Goal: Task Accomplishment & Management: Complete application form

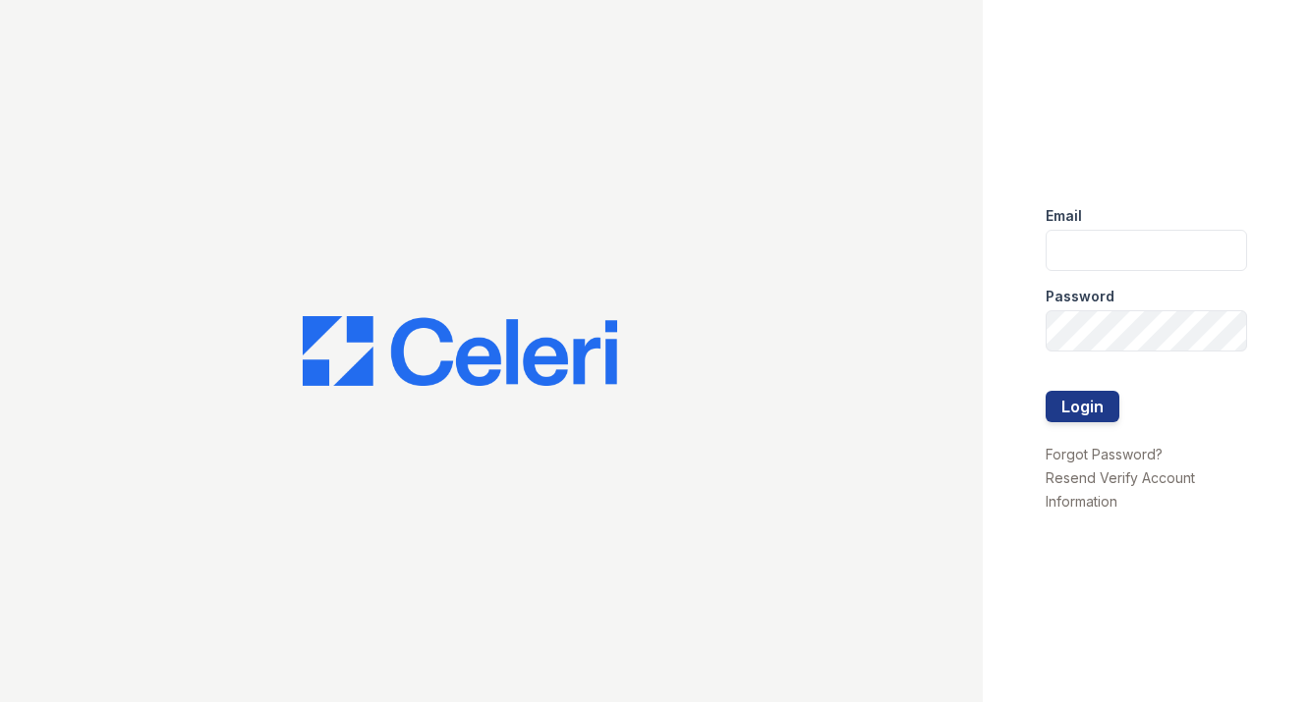
type input "[EMAIL_ADDRESS][DOMAIN_NAME]"
click at [1089, 404] on button "Login" at bounding box center [1082, 406] width 74 height 31
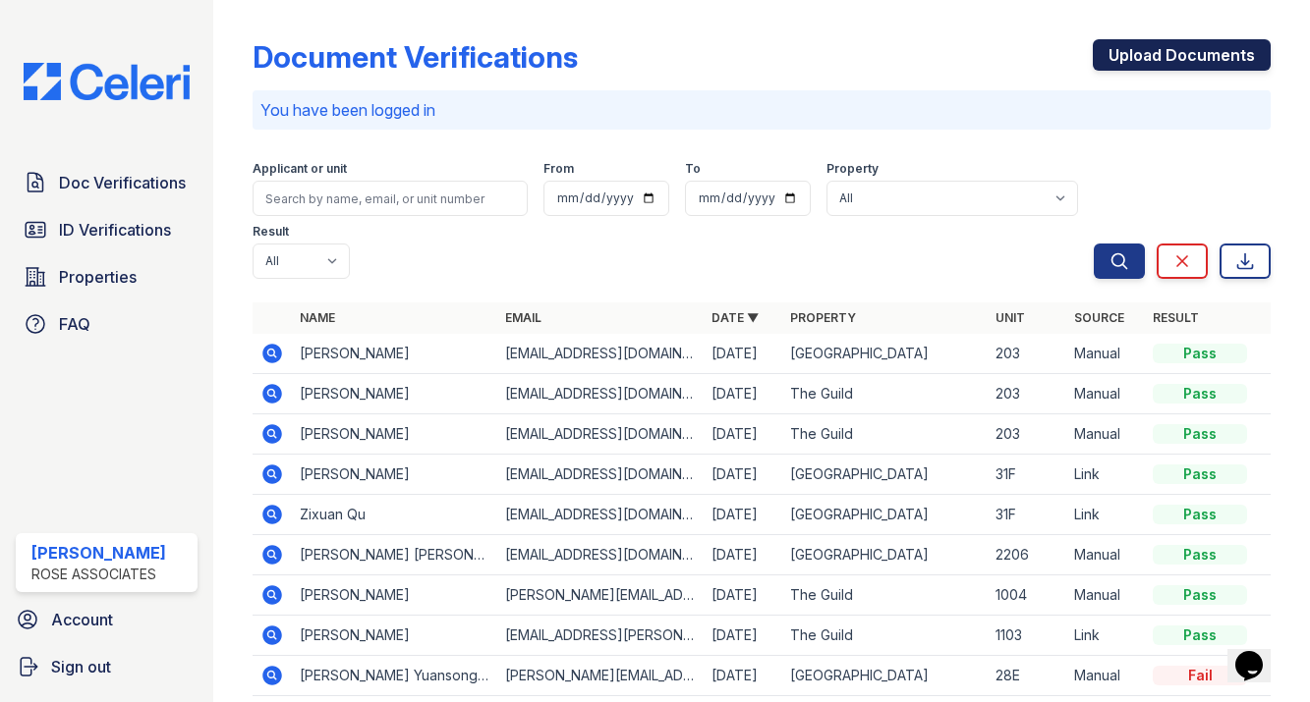
click at [1162, 51] on link "Upload Documents" at bounding box center [1181, 54] width 178 height 31
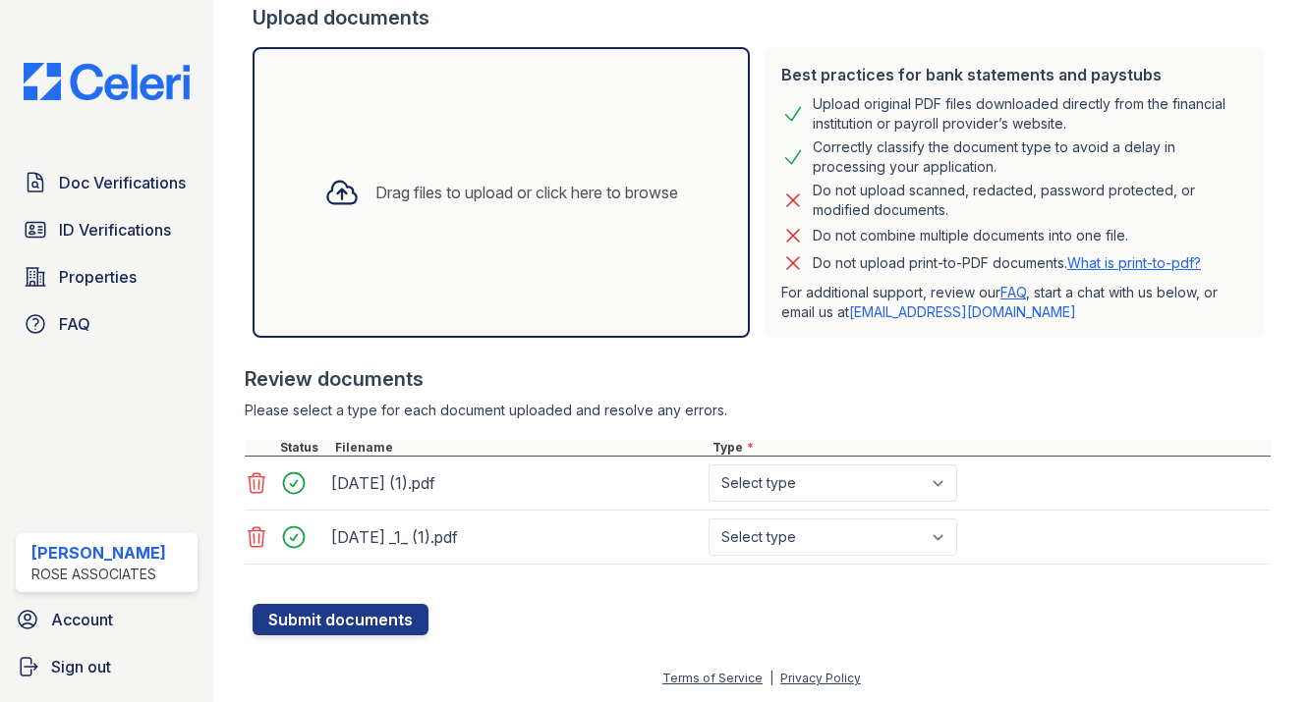
scroll to position [377, 0]
select select "bank_statement"
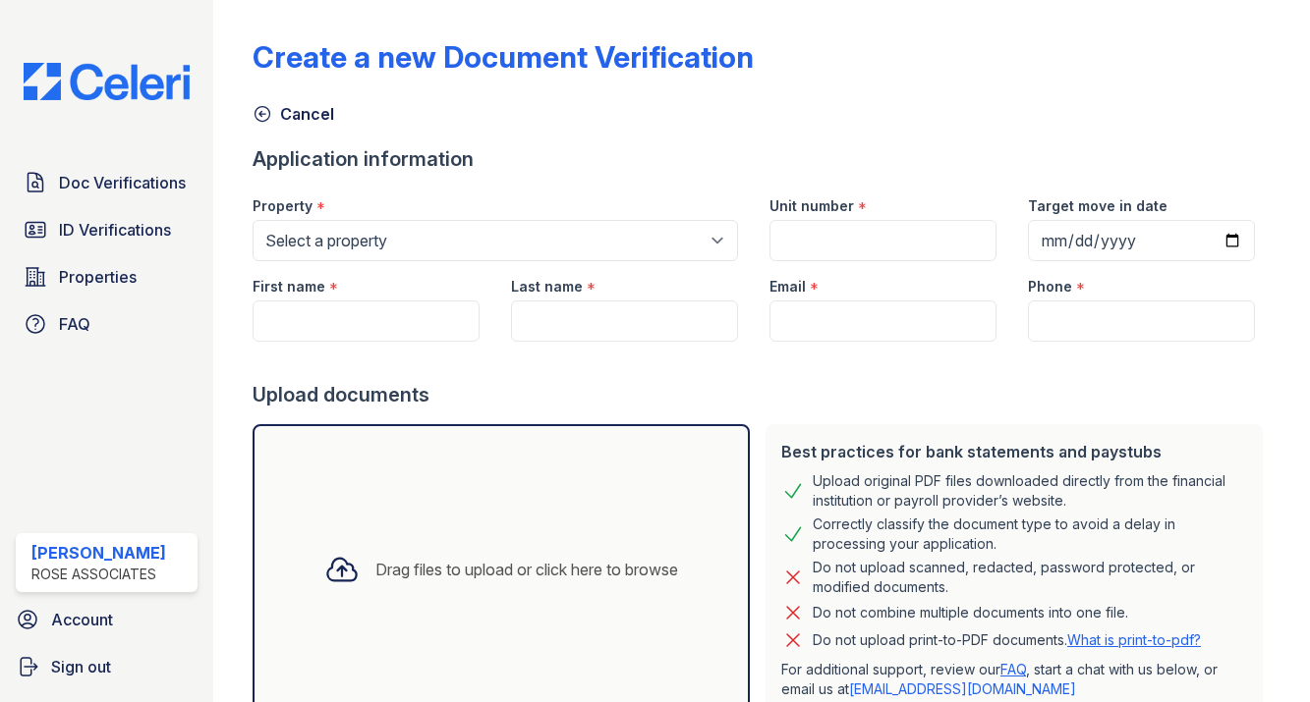
scroll to position [0, 0]
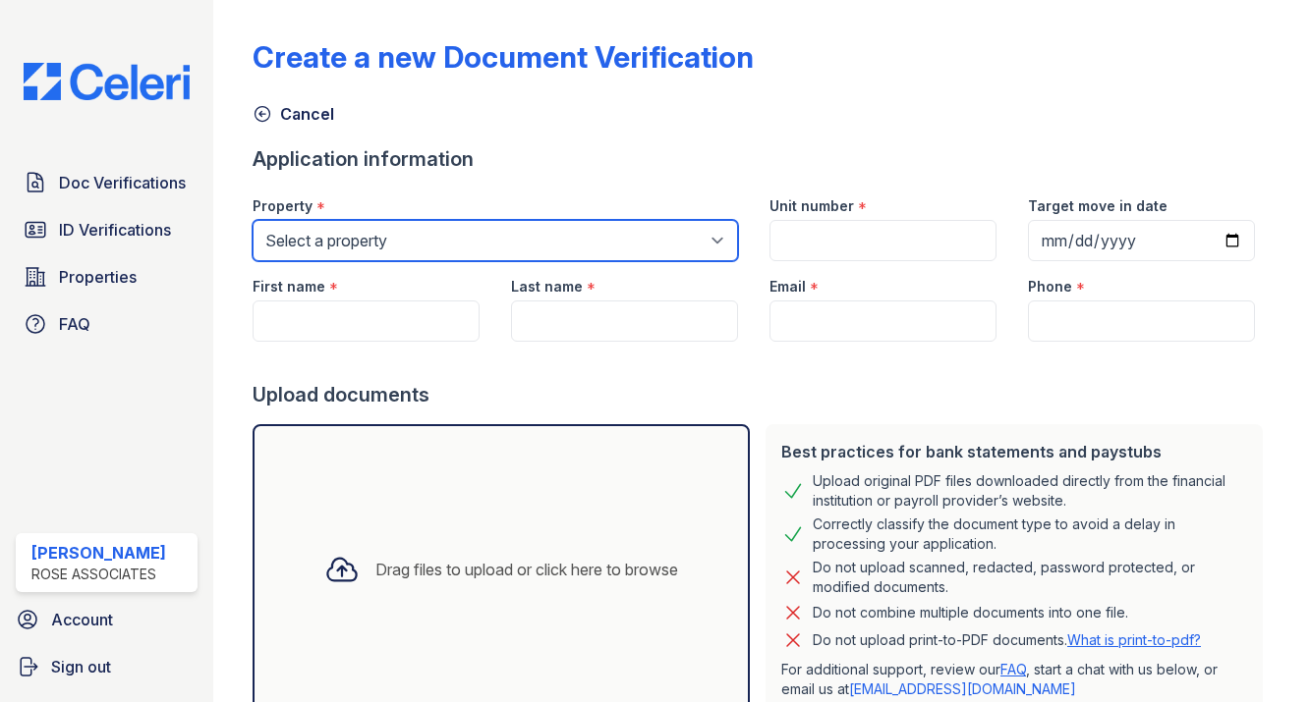
select select "3109"
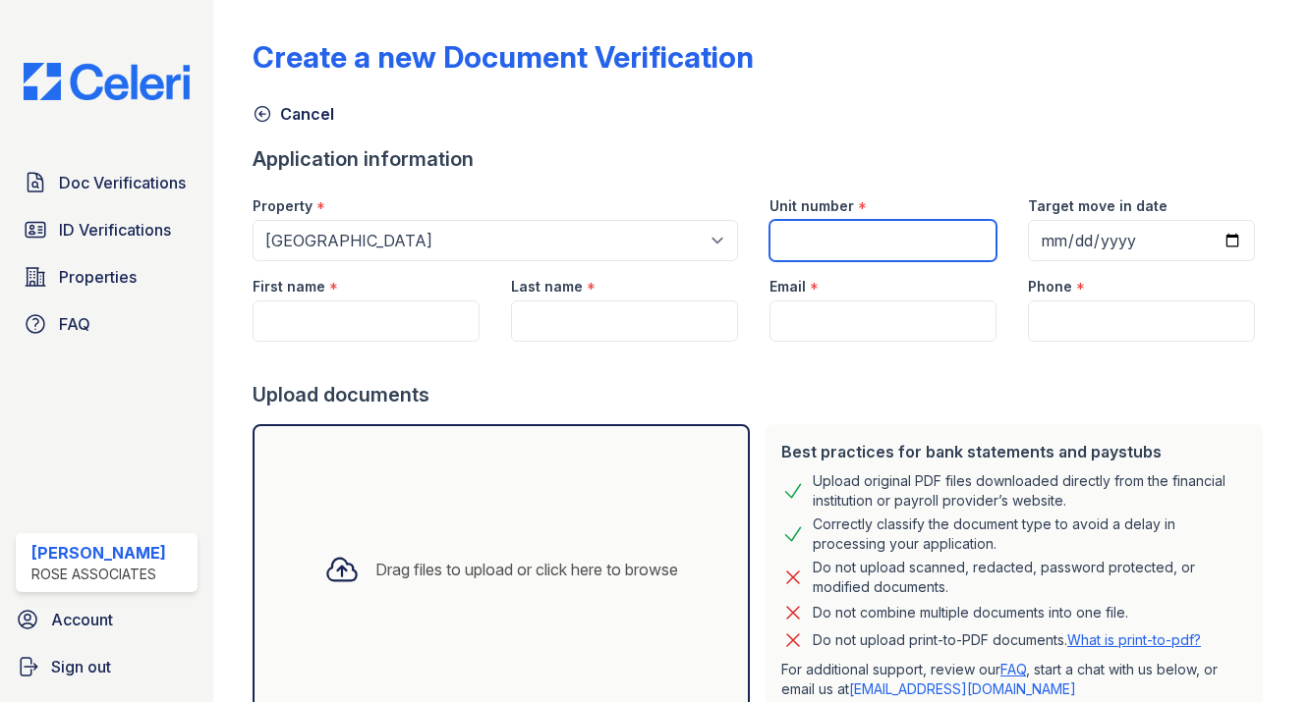
click at [822, 226] on input "Unit number" at bounding box center [882, 240] width 227 height 41
type input "31J"
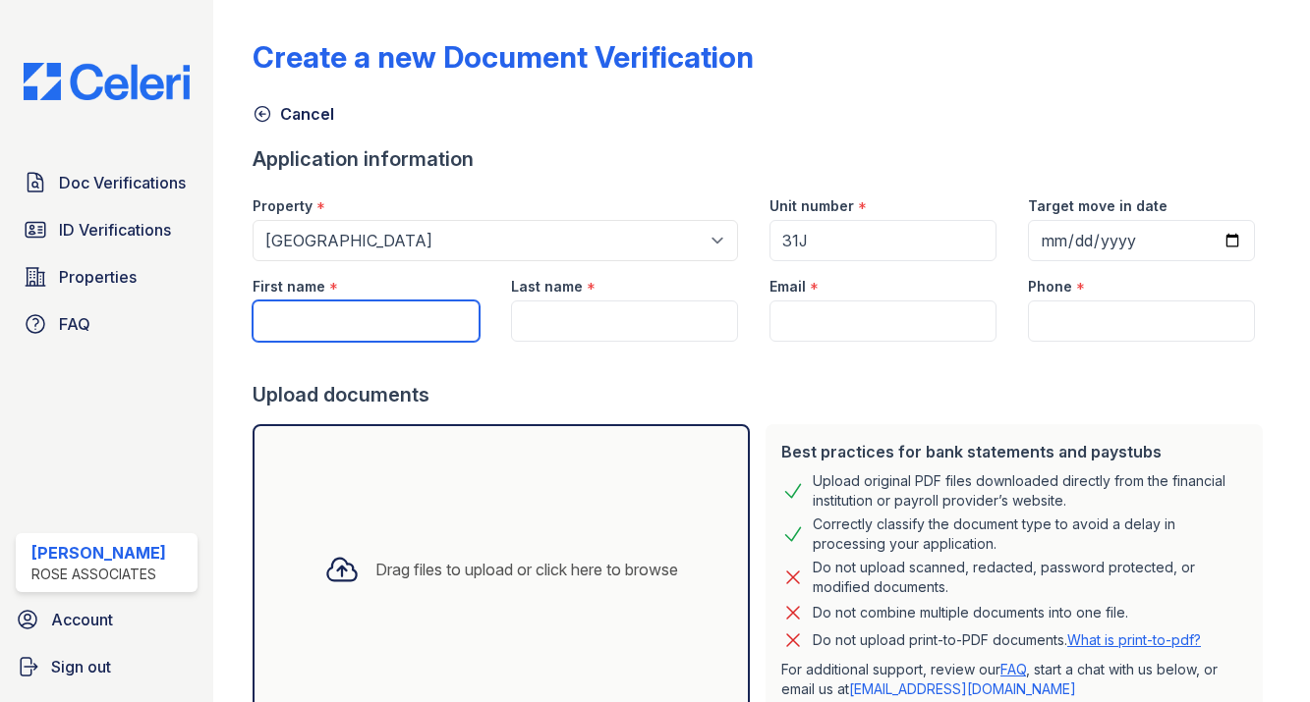
paste input "[PERSON_NAME]"
click at [379, 323] on input "[PERSON_NAME]" at bounding box center [365, 321] width 227 height 41
type input "RADHA"
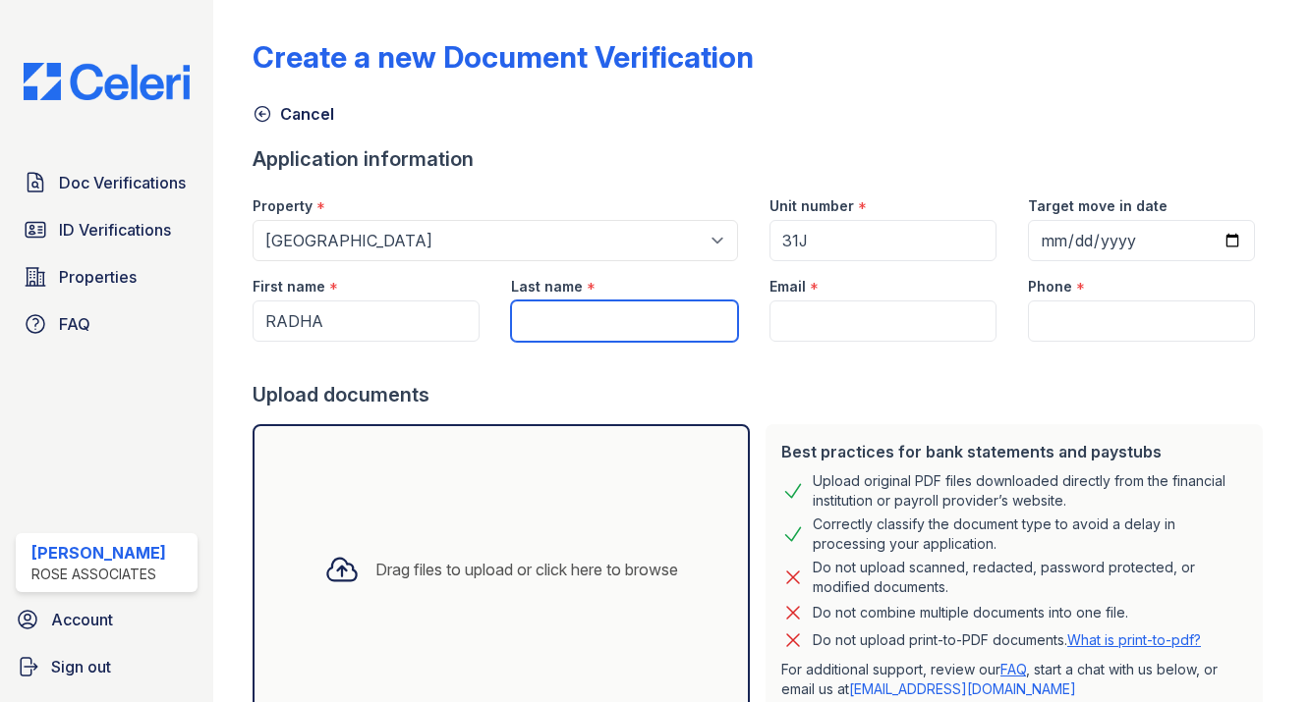
paste input "AMALRAJ"
type input "AMALRAJ"
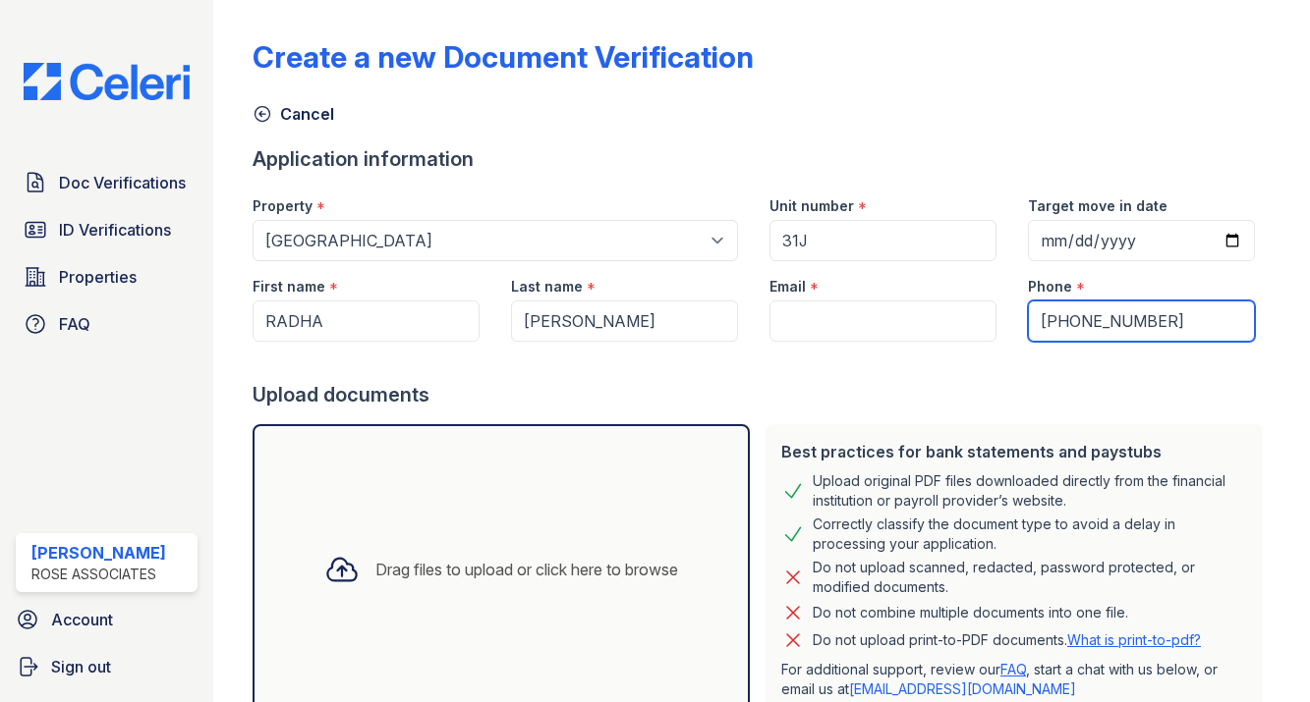
type input "555-555-5555"
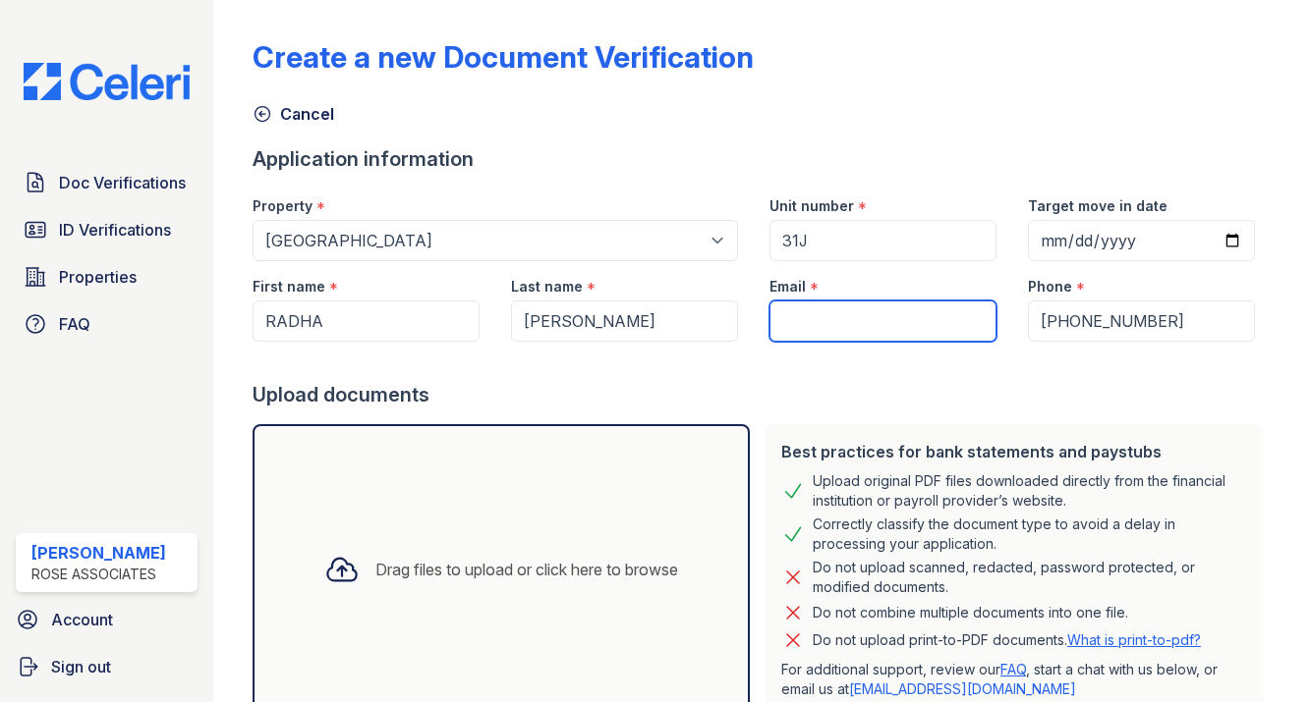
paste input "[EMAIL_ADDRESS][DOMAIN_NAME]"
type input "[EMAIL_ADDRESS][DOMAIN_NAME]"
click at [730, 364] on div at bounding box center [761, 361] width 1018 height 39
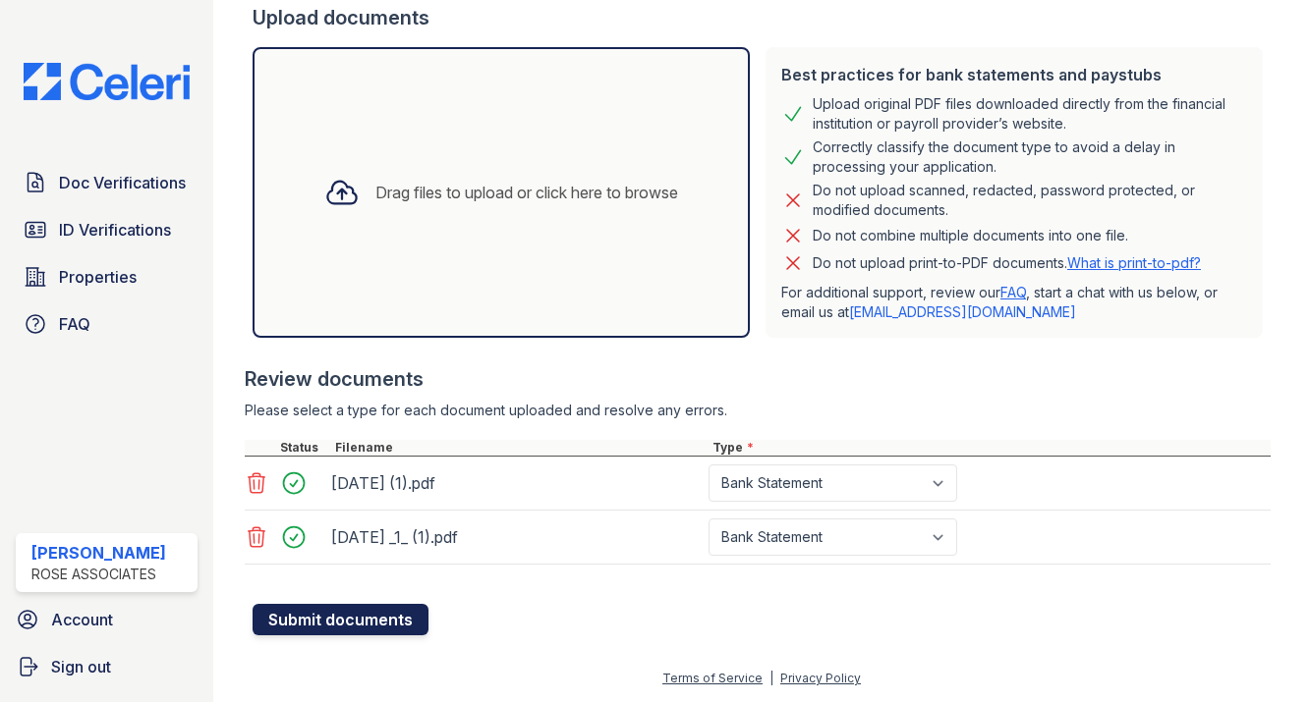
scroll to position [377, 0]
click at [313, 617] on button "Submit documents" at bounding box center [340, 619] width 176 height 31
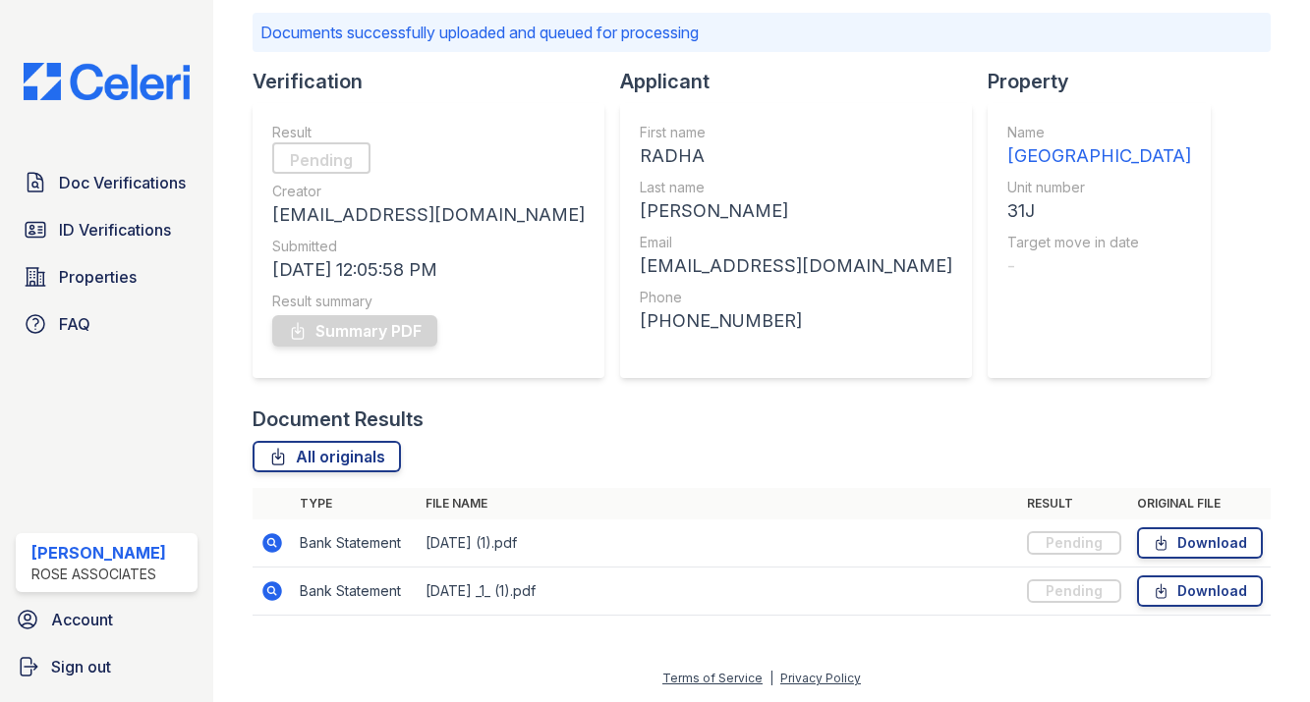
scroll to position [133, 0]
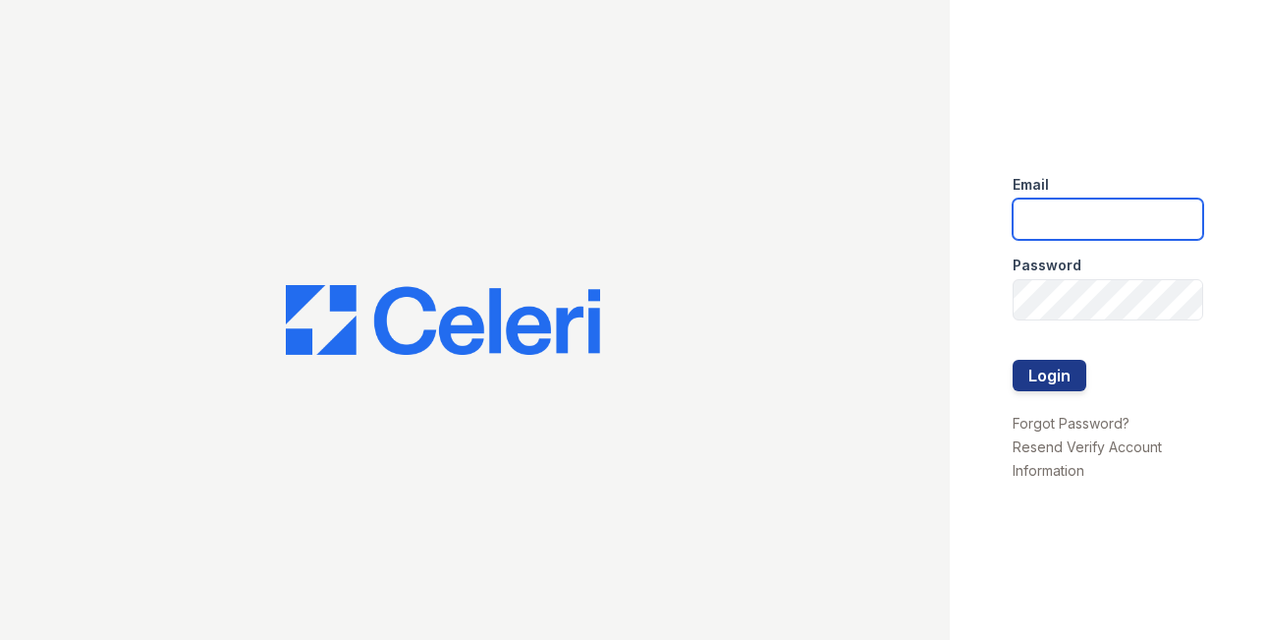
type input "acekay@lonicerapartners.com"
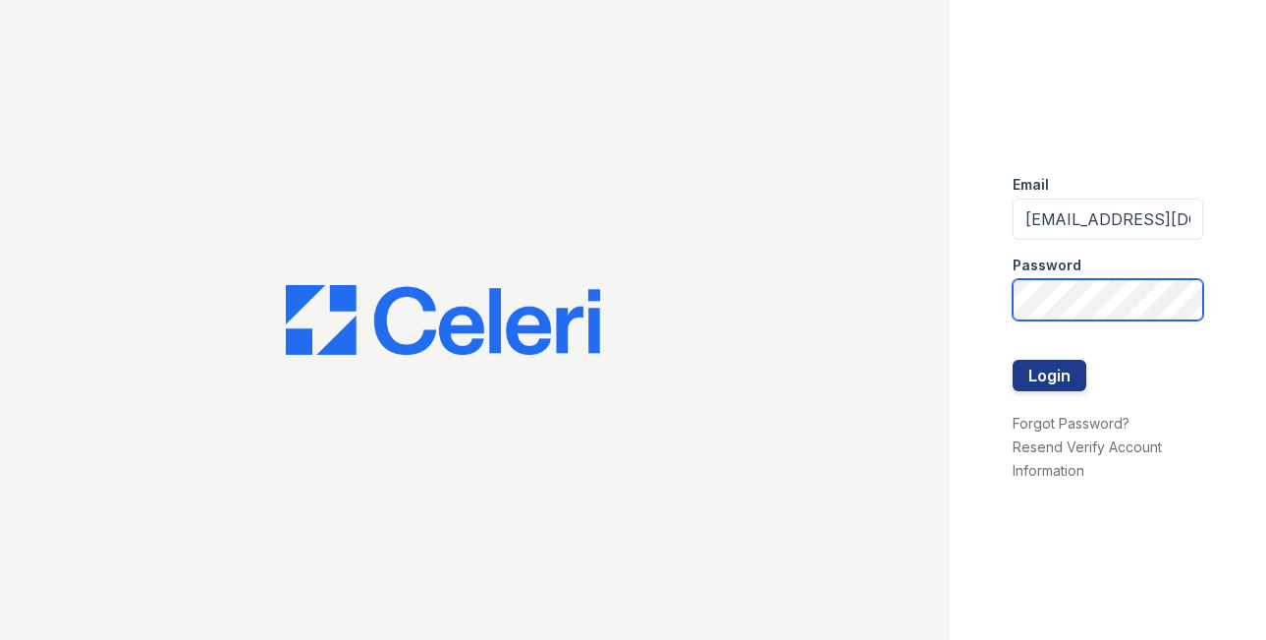
click at [1048, 374] on button "Login" at bounding box center [1050, 375] width 74 height 31
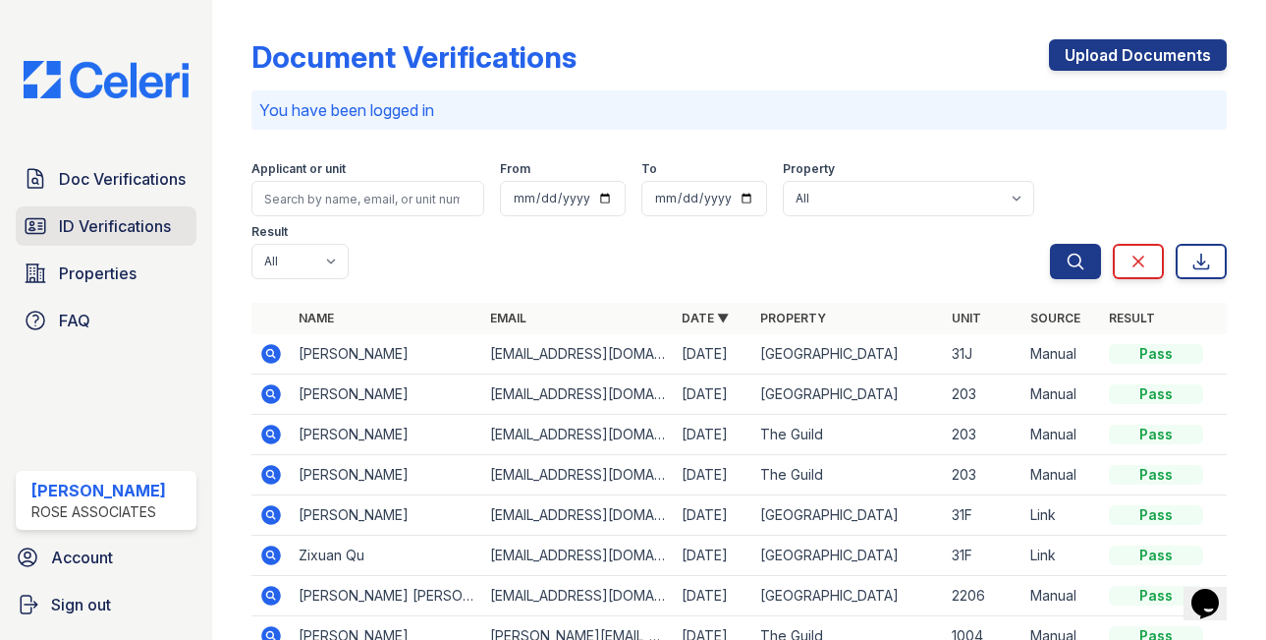
click at [125, 239] on link "ID Verifications" at bounding box center [106, 225] width 181 height 39
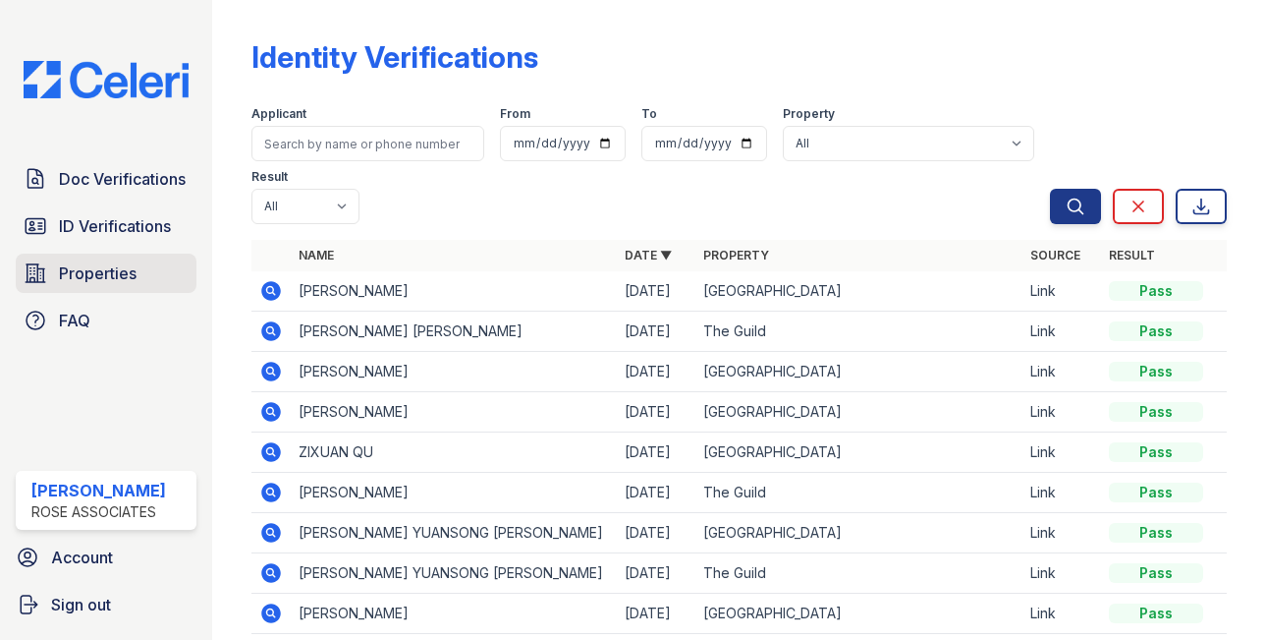
click at [110, 264] on span "Properties" at bounding box center [98, 273] width 78 height 24
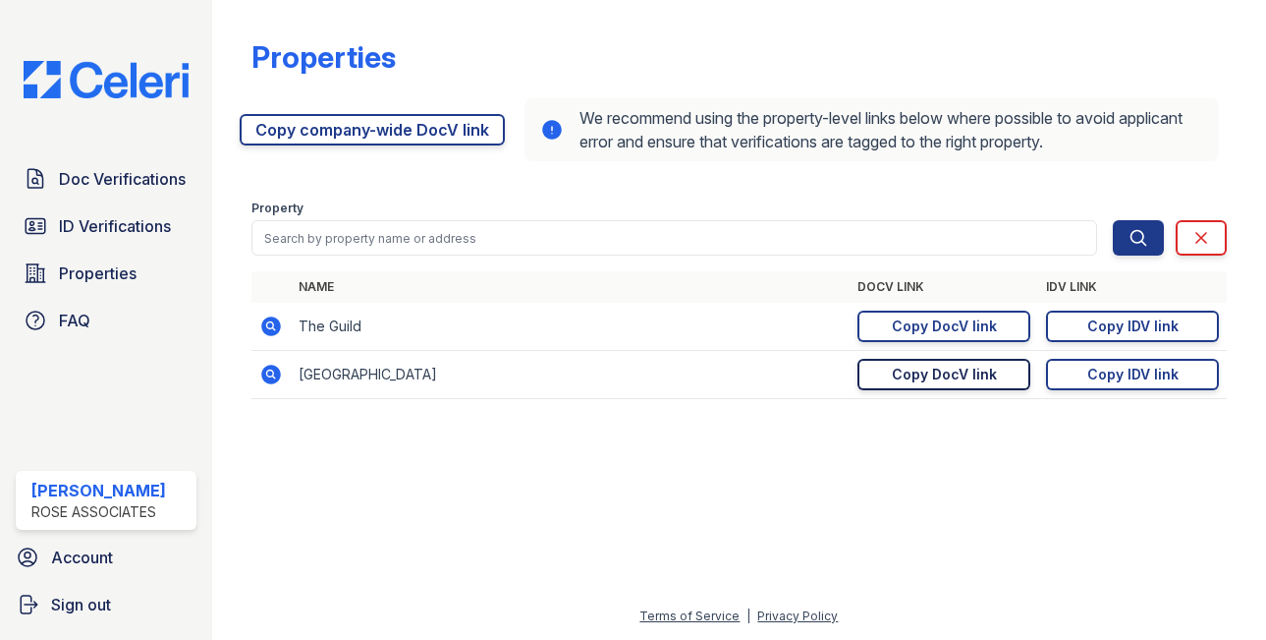
click at [977, 373] on div "Copy DocV link" at bounding box center [944, 374] width 105 height 20
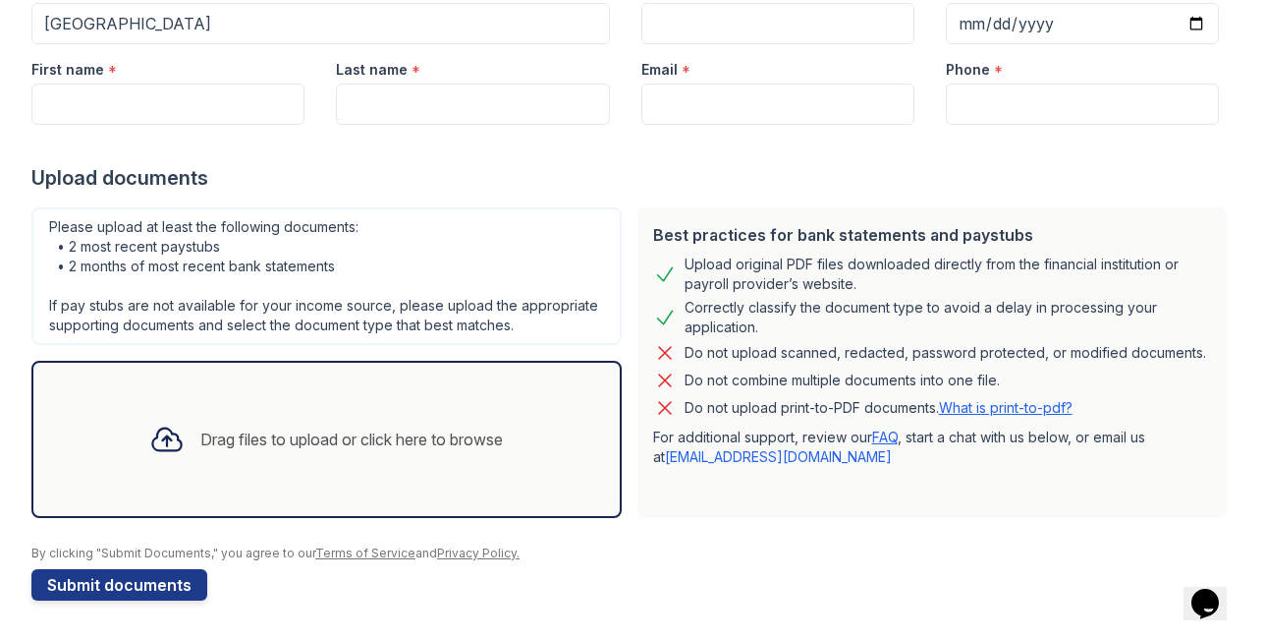
scroll to position [237, 0]
